Goal: Navigation & Orientation: Locate item on page

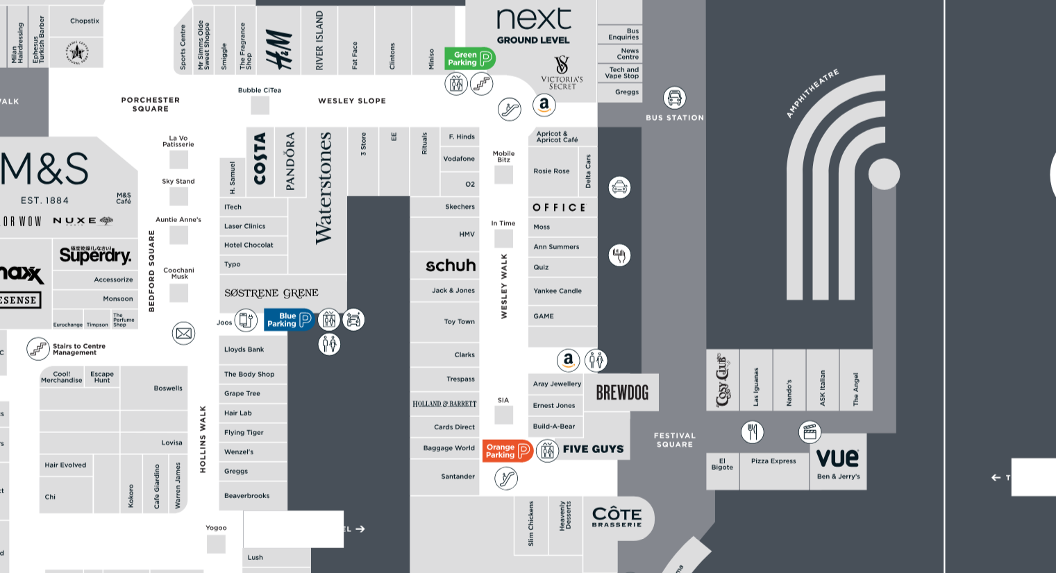
scroll to position [368, 0]
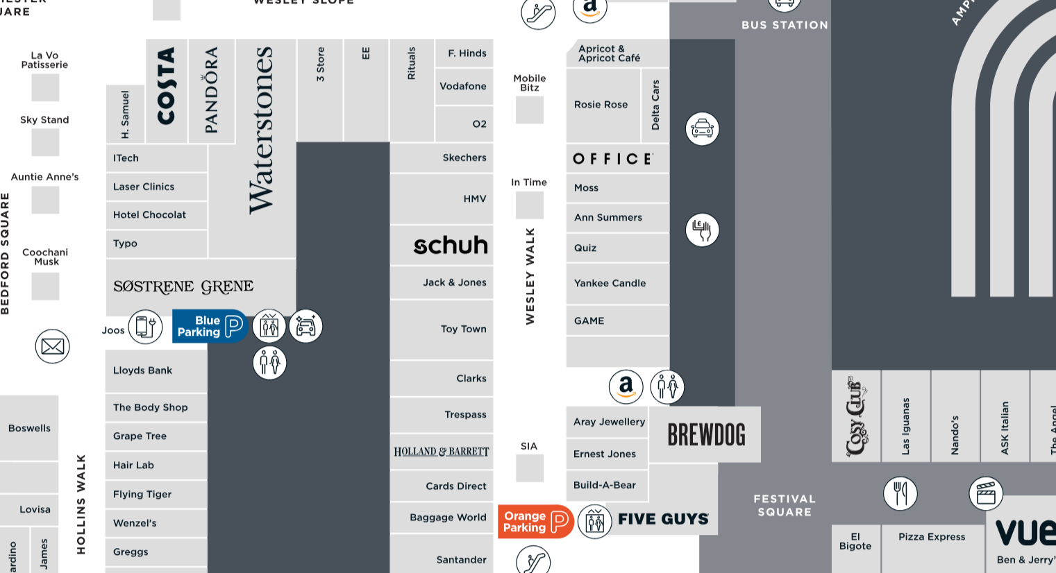
drag, startPoint x: 445, startPoint y: 309, endPoint x: 479, endPoint y: 300, distance: 35.2
click at [479, 300] on icon at bounding box center [528, 291] width 1056 height 594
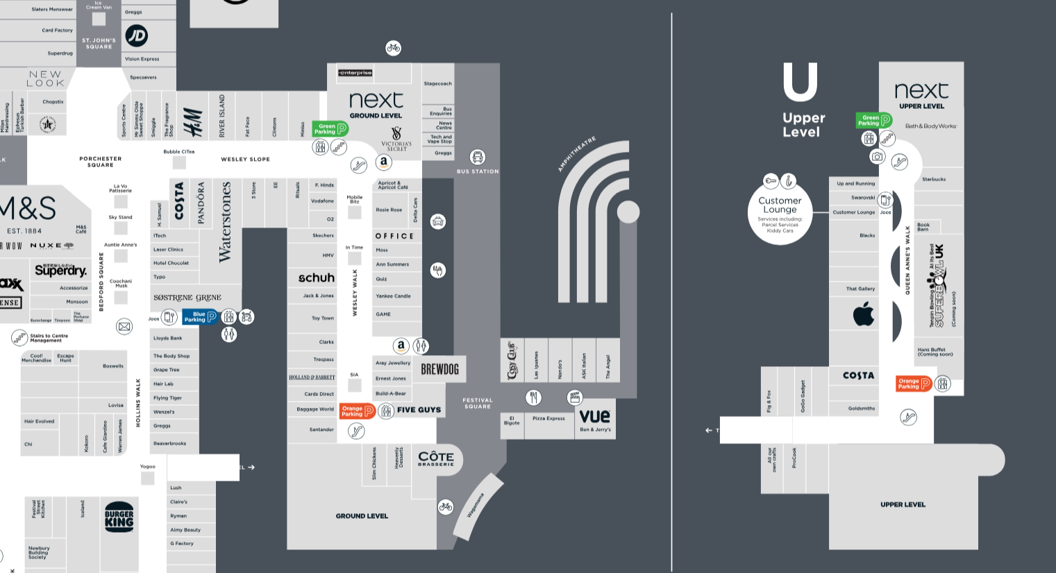
click at [469, 326] on polygon at bounding box center [358, 335] width 359 height 417
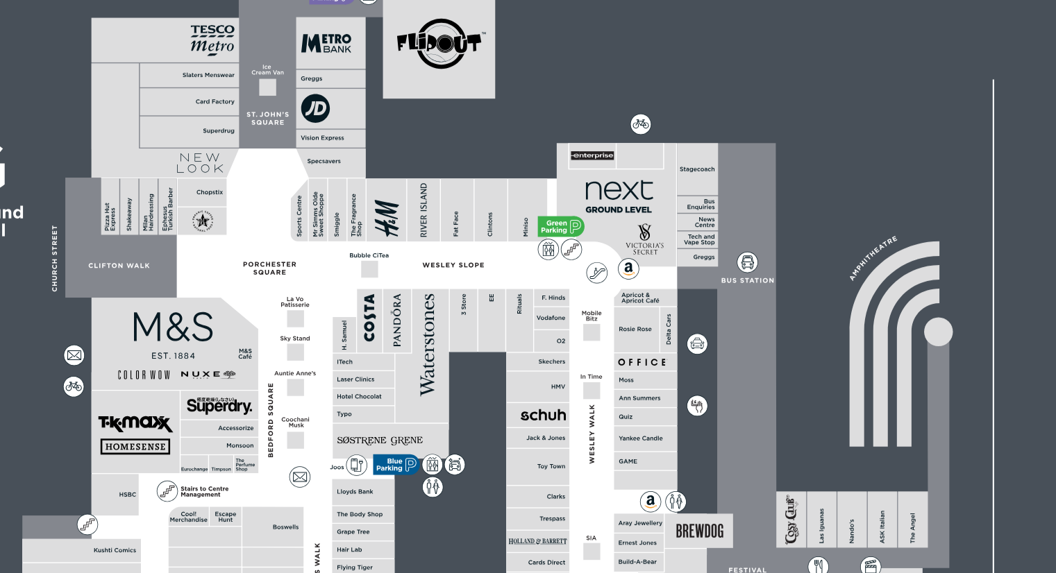
click at [310, 249] on polygon at bounding box center [358, 335] width 359 height 417
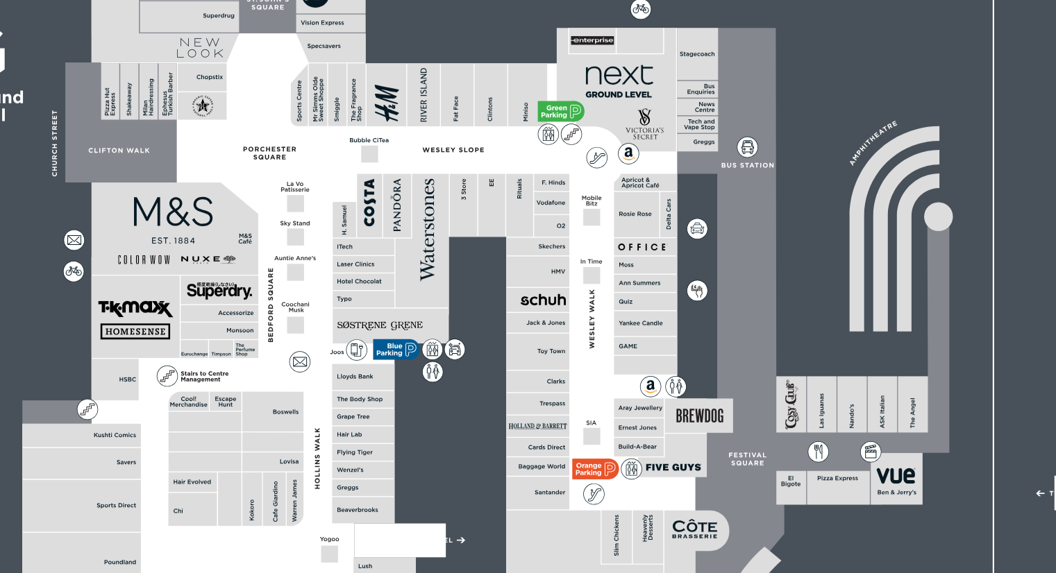
click at [496, 275] on rect at bounding box center [506, 277] width 33 height 9
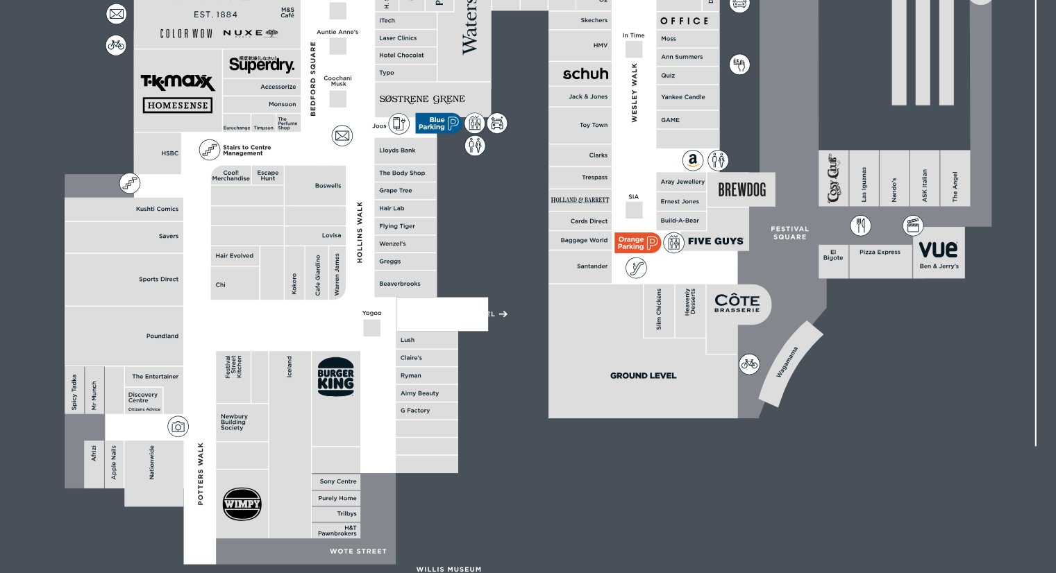
click at [298, 335] on rect at bounding box center [311, 344] width 32 height 21
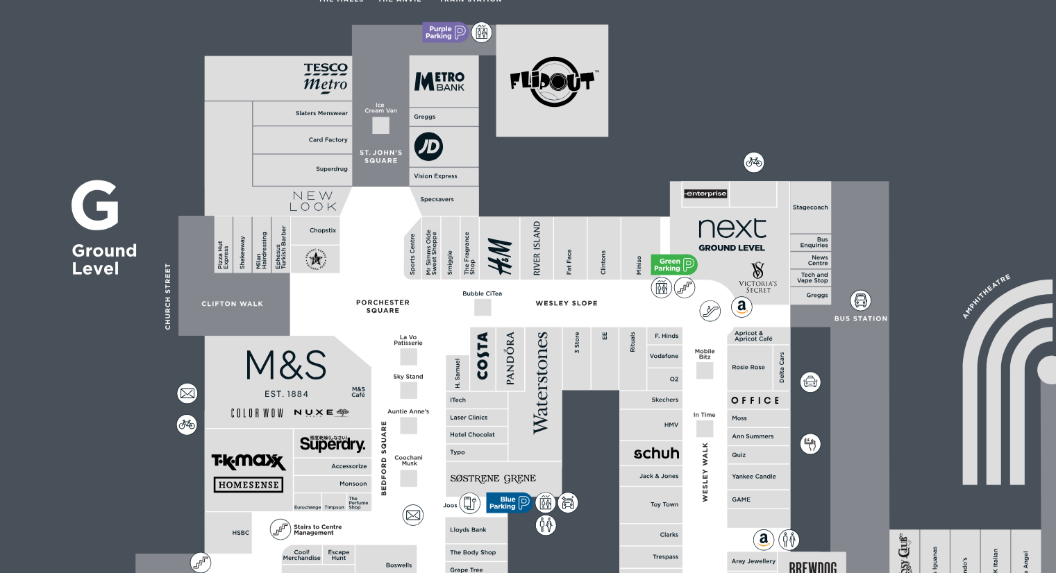
click at [314, 151] on polygon at bounding box center [358, 335] width 359 height 417
drag, startPoint x: 306, startPoint y: 110, endPoint x: 344, endPoint y: 67, distance: 58.1
click at [344, 67] on icon at bounding box center [528, 291] width 1056 height 594
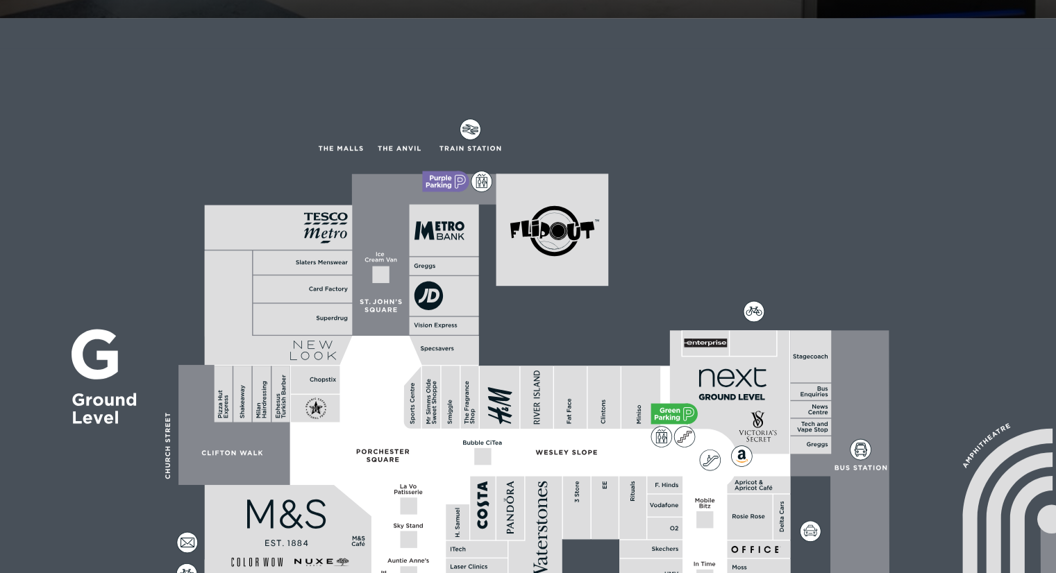
scroll to position [337, 0]
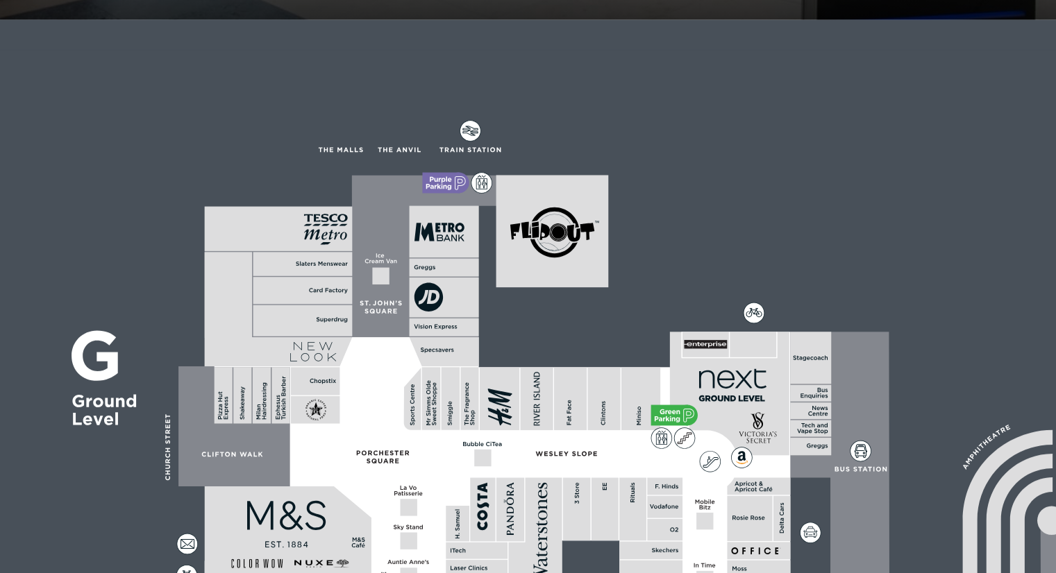
click at [340, 208] on rect at bounding box center [345, 209] width 10 height 33
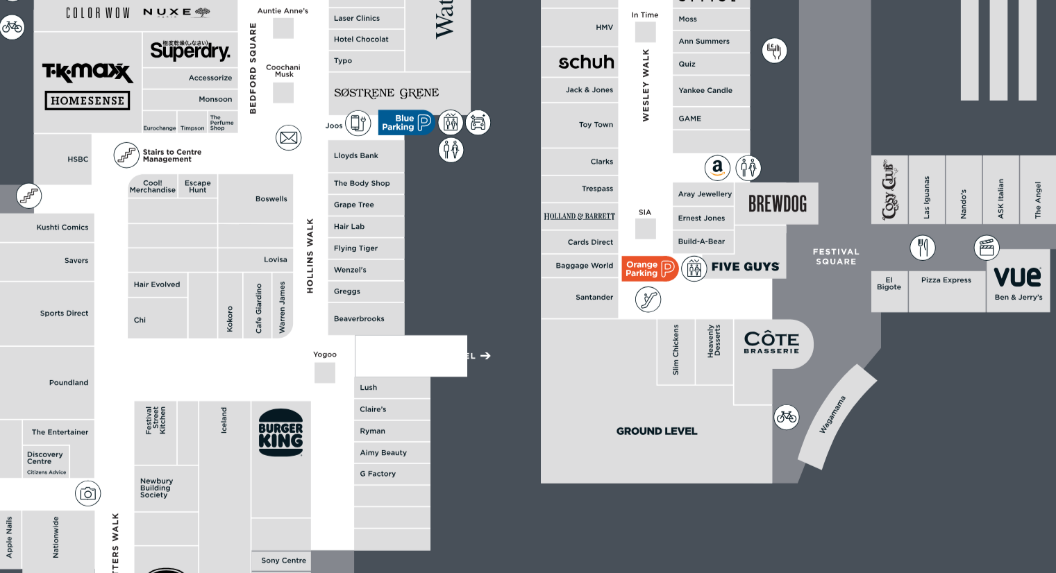
scroll to position [368, 0]
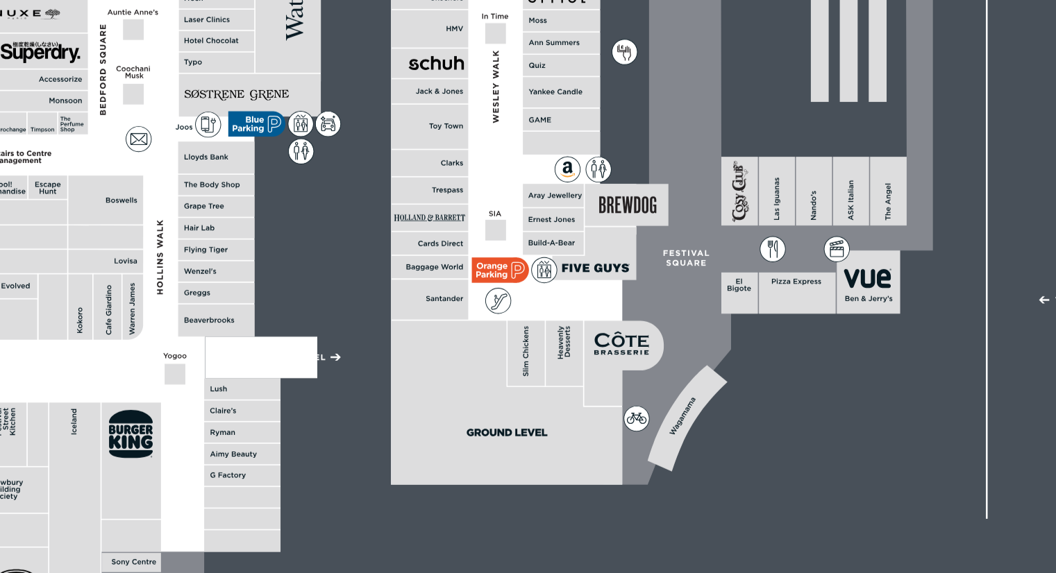
click at [416, 276] on rect at bounding box center [528, 291] width 842 height 594
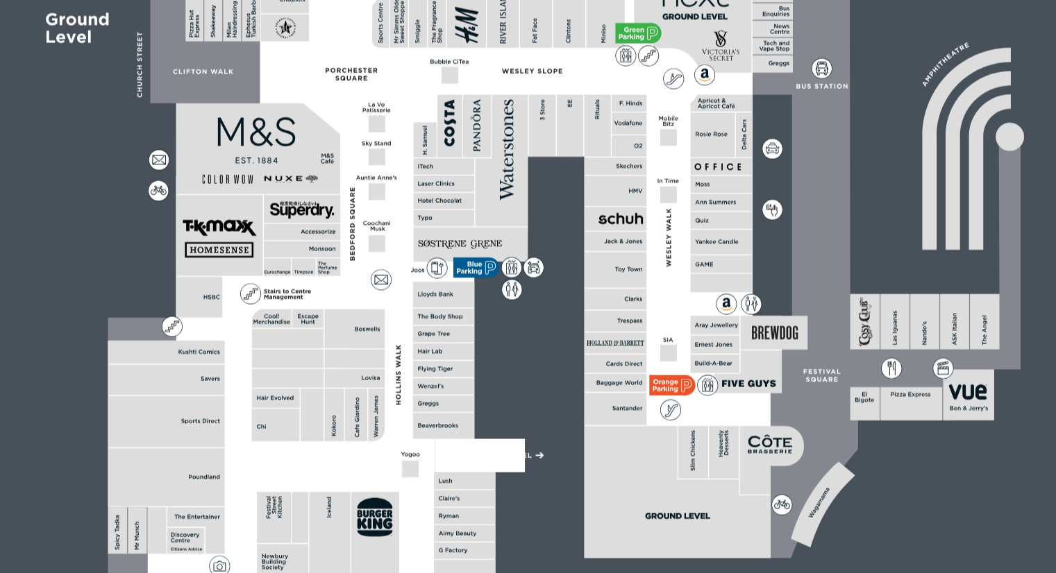
scroll to position [417, 0]
